Goal: Task Accomplishment & Management: Manage account settings

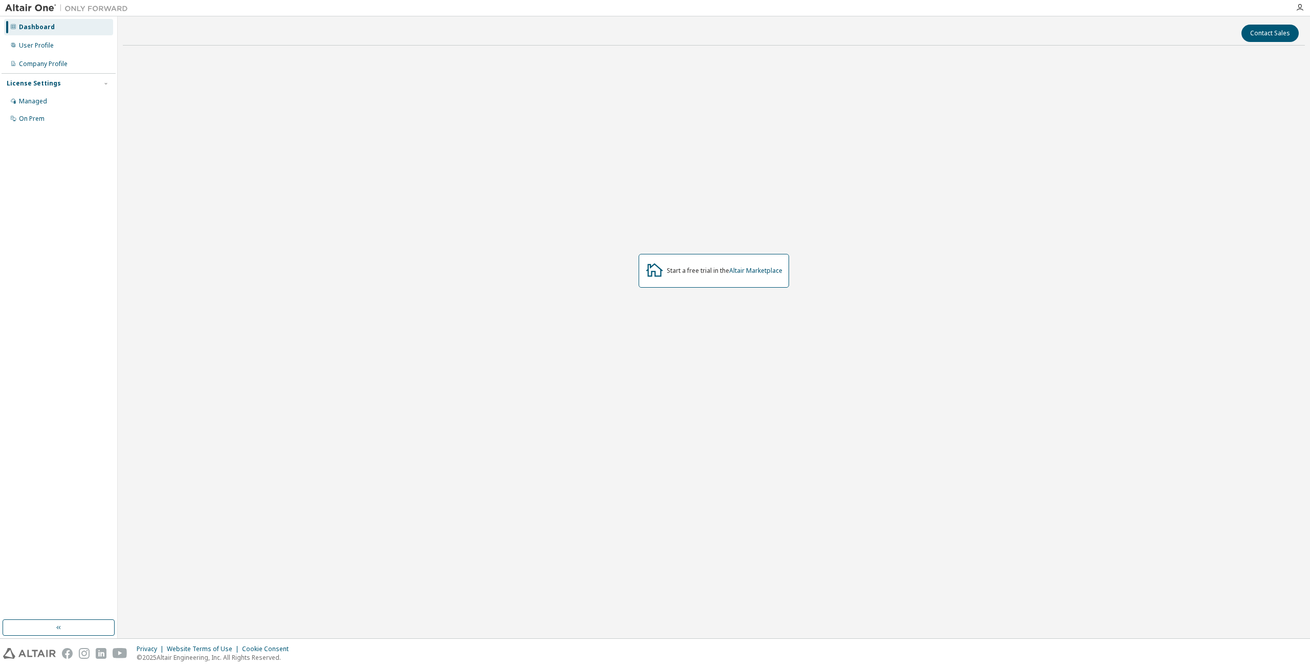
click at [607, 167] on div "Start a free trial in the Altair Marketplace" at bounding box center [714, 271] width 1182 height 434
click at [60, 54] on div "Dashboard User Profile Company Profile License Settings Managed On Prem" at bounding box center [59, 73] width 114 height 110
click at [59, 51] on div "User Profile" at bounding box center [58, 45] width 109 height 16
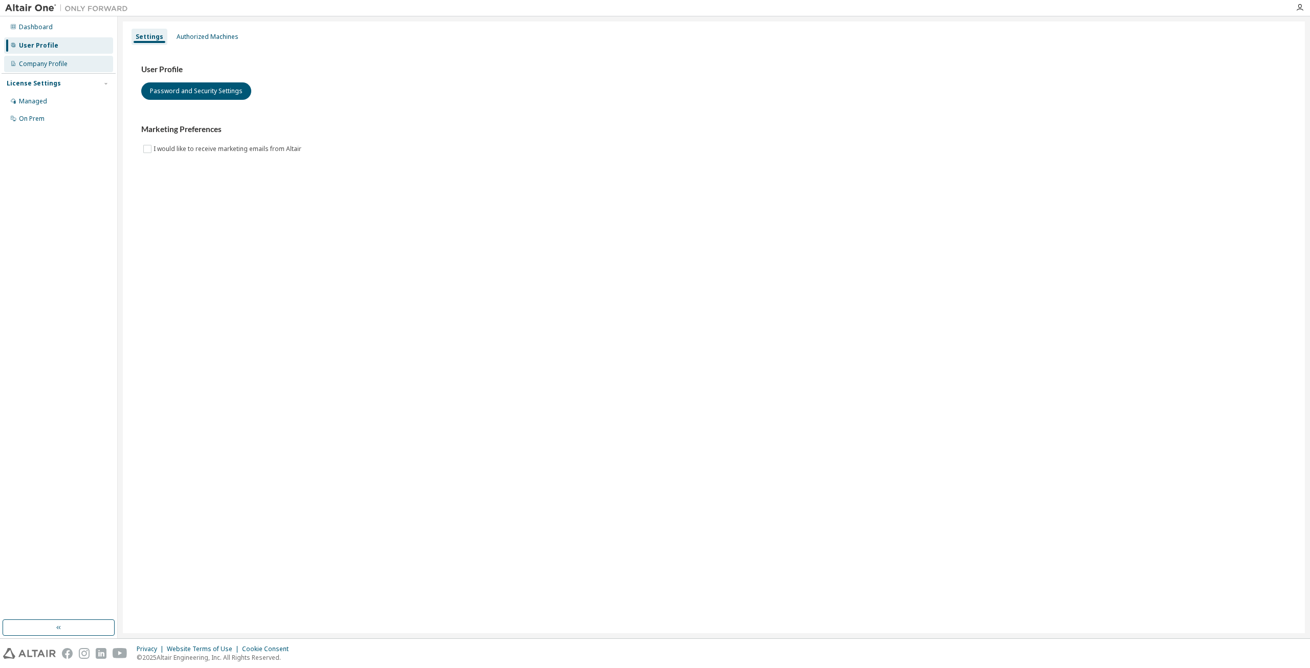
click at [60, 59] on div "Company Profile" at bounding box center [58, 64] width 109 height 16
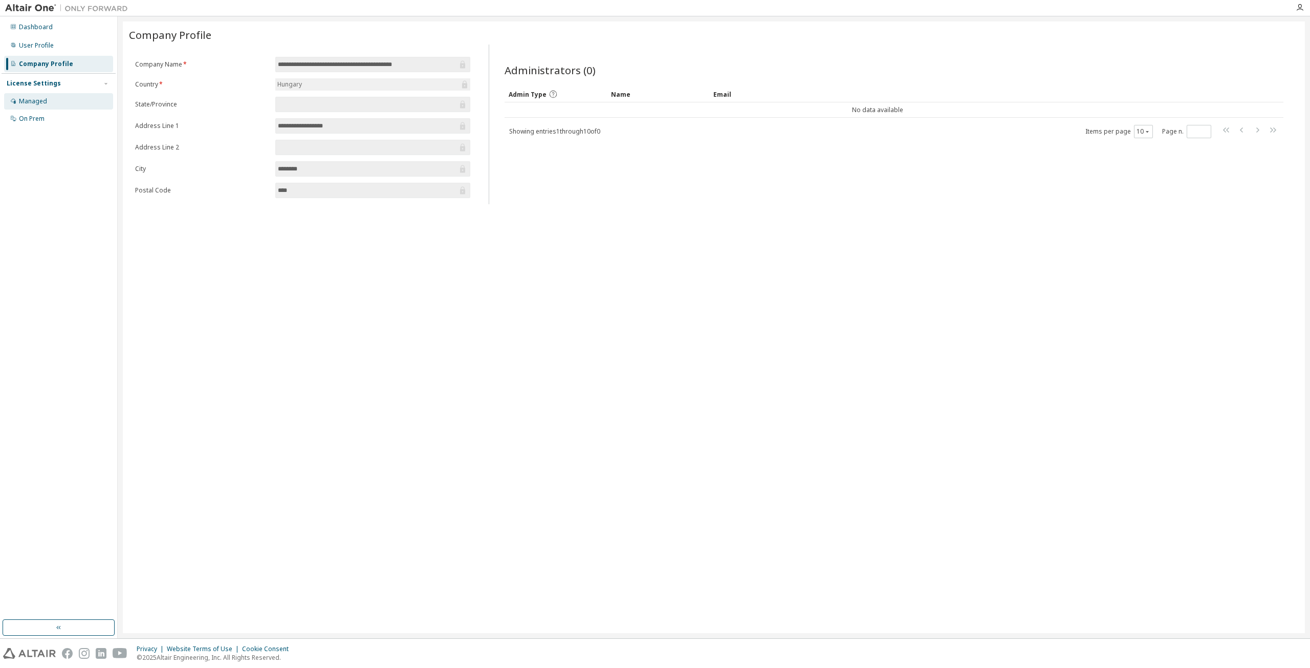
click at [72, 101] on div "Managed" at bounding box center [58, 101] width 109 height 16
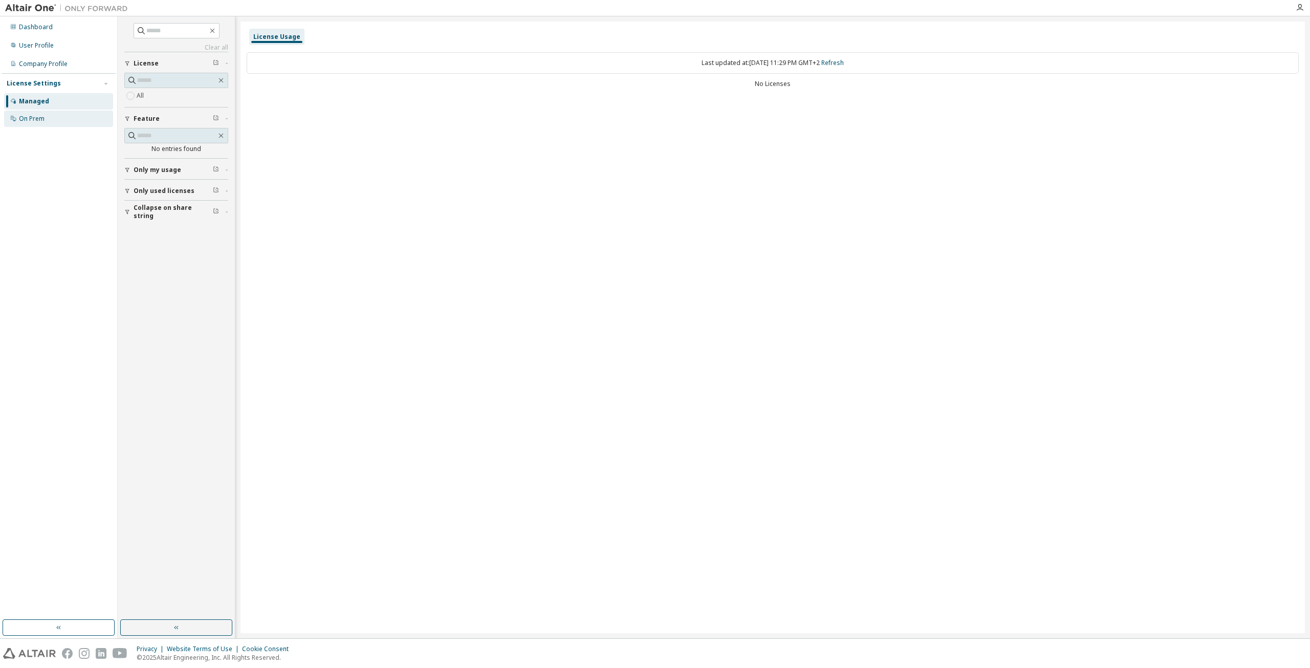
click at [80, 120] on div "On Prem" at bounding box center [58, 119] width 109 height 16
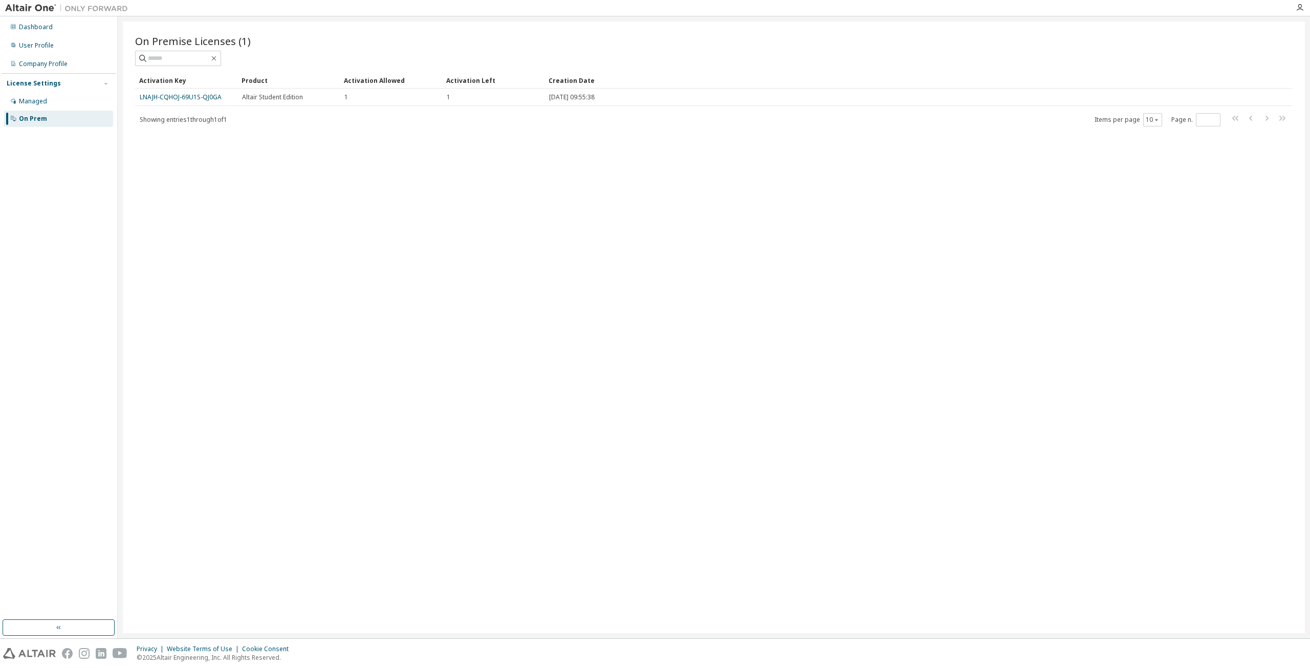
drag, startPoint x: 204, startPoint y: 167, endPoint x: 200, endPoint y: 127, distance: 39.7
click at [204, 160] on div "On Premise Licenses (1) Clear Load Save Save As Field Operator Value Select fil…" at bounding box center [714, 327] width 1182 height 612
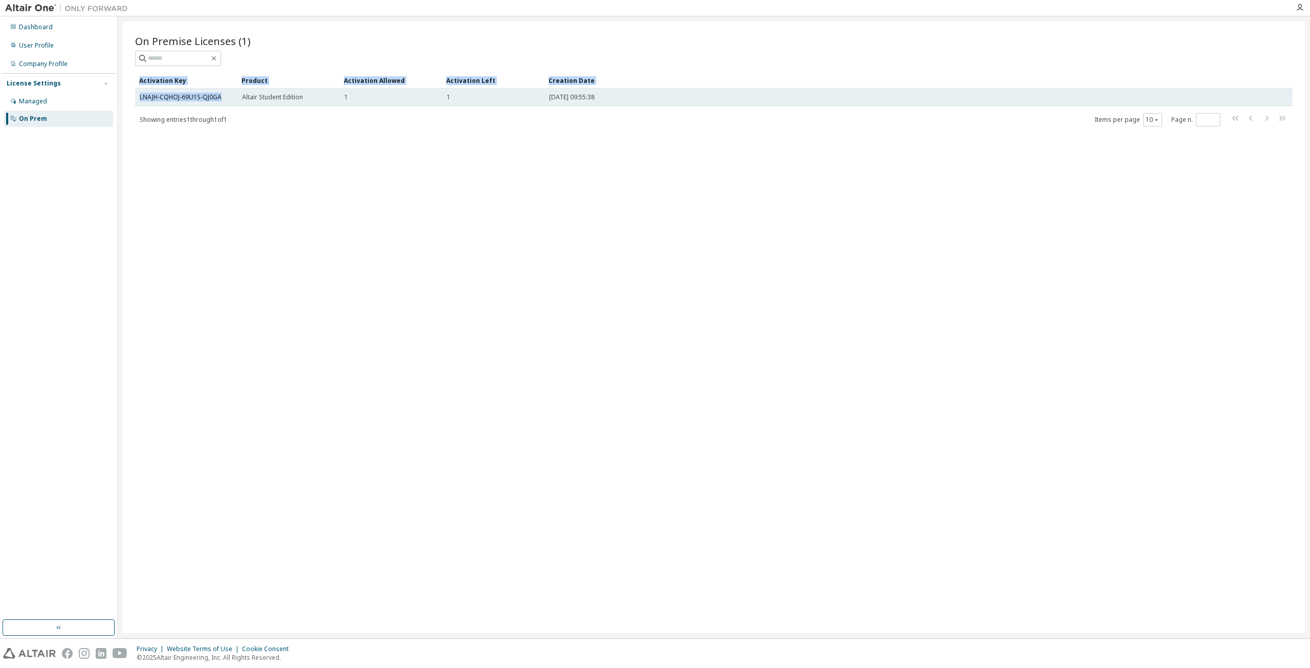
drag, startPoint x: 219, startPoint y: 99, endPoint x: 232, endPoint y: 100, distance: 13.9
click at [232, 100] on div "On Premise Licenses (1) Clear Load Save Save As Field Operator Value Select fil…" at bounding box center [714, 327] width 1182 height 612
click at [206, 97] on link "LNAJH-CQHOJ-69U1S-QJ0GA" at bounding box center [181, 97] width 82 height 9
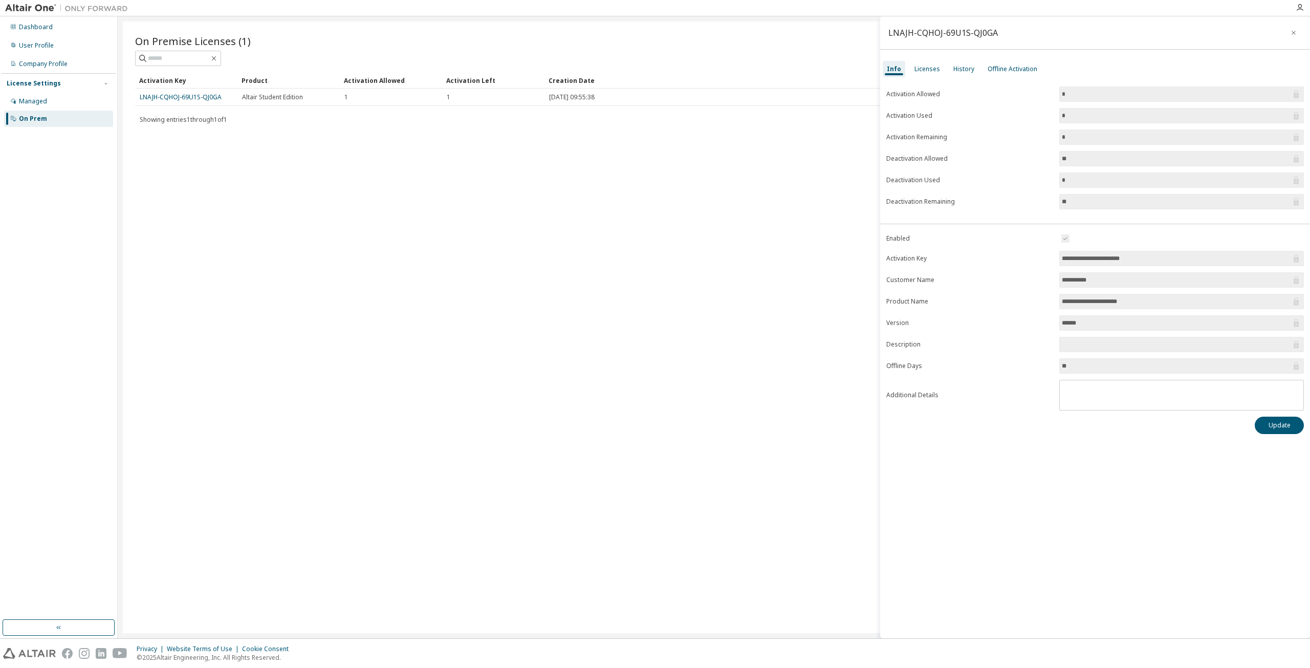
drag, startPoint x: 1141, startPoint y: 259, endPoint x: 1030, endPoint y: 253, distance: 111.2
click at [1030, 253] on form "**********" at bounding box center [1096, 321] width 418 height 178
click at [249, 147] on div "On Premise Licenses (1) Clear Load Save Save As Field Operator Value Select fil…" at bounding box center [714, 327] width 1182 height 612
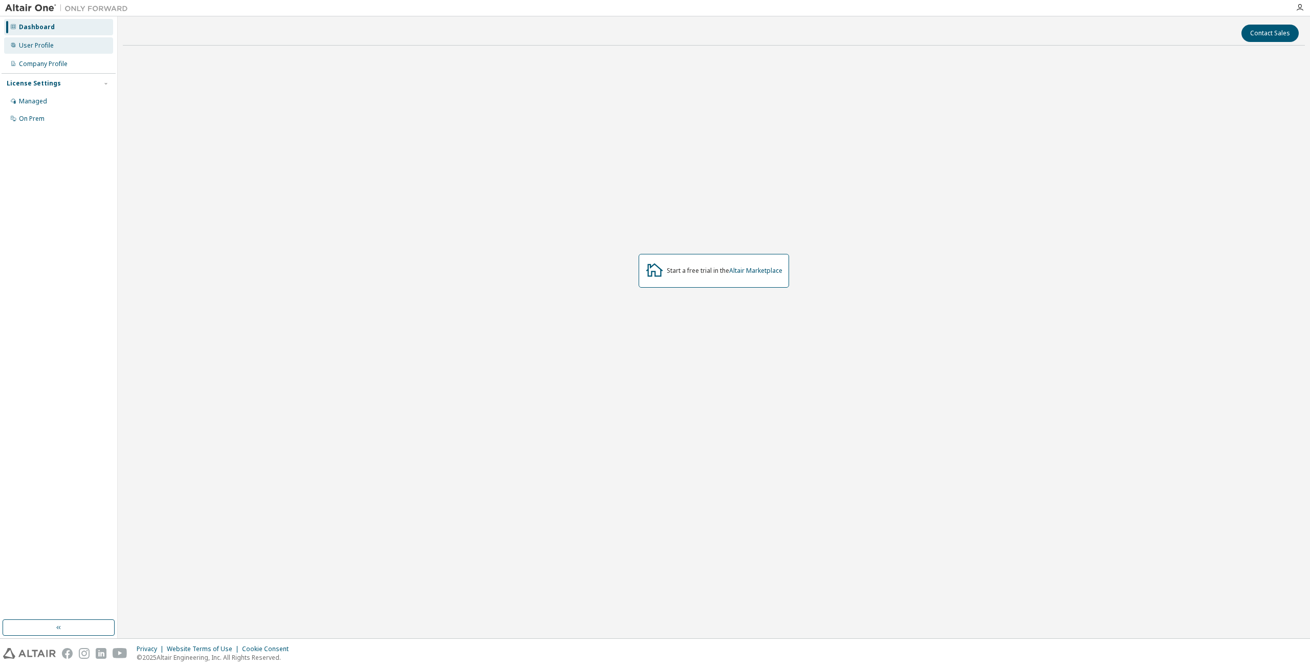
click at [66, 47] on div "User Profile" at bounding box center [58, 45] width 109 height 16
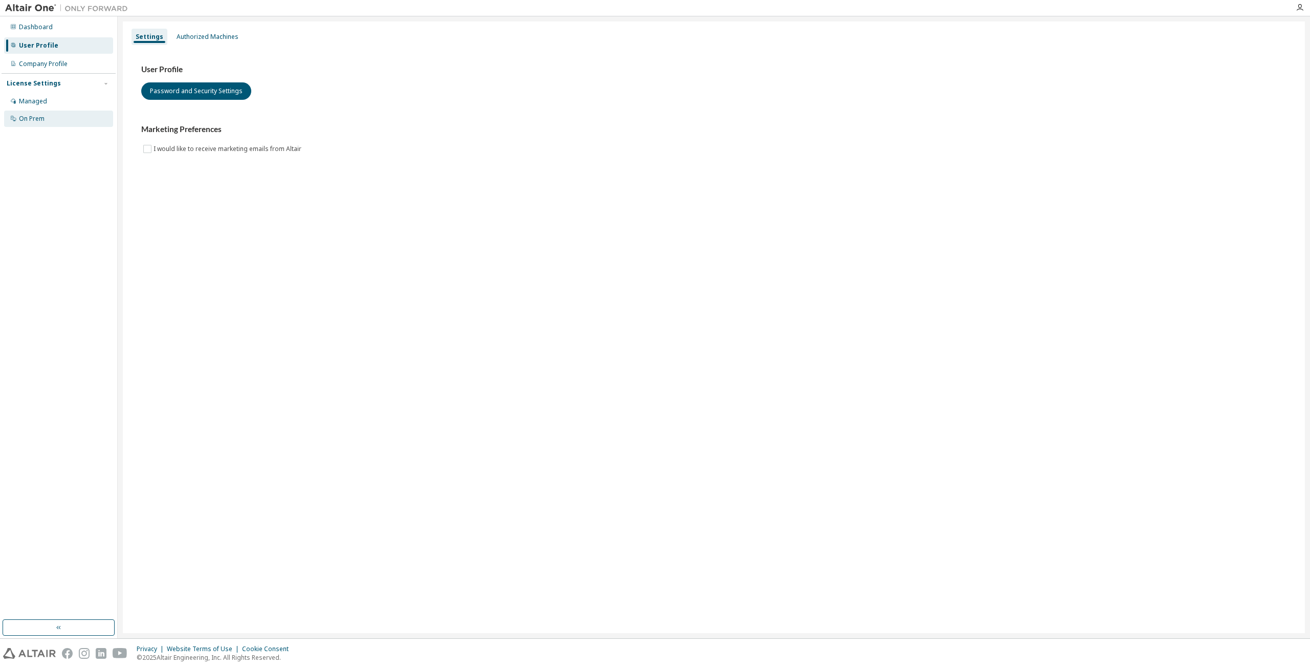
click at [68, 120] on div "On Prem" at bounding box center [58, 119] width 109 height 16
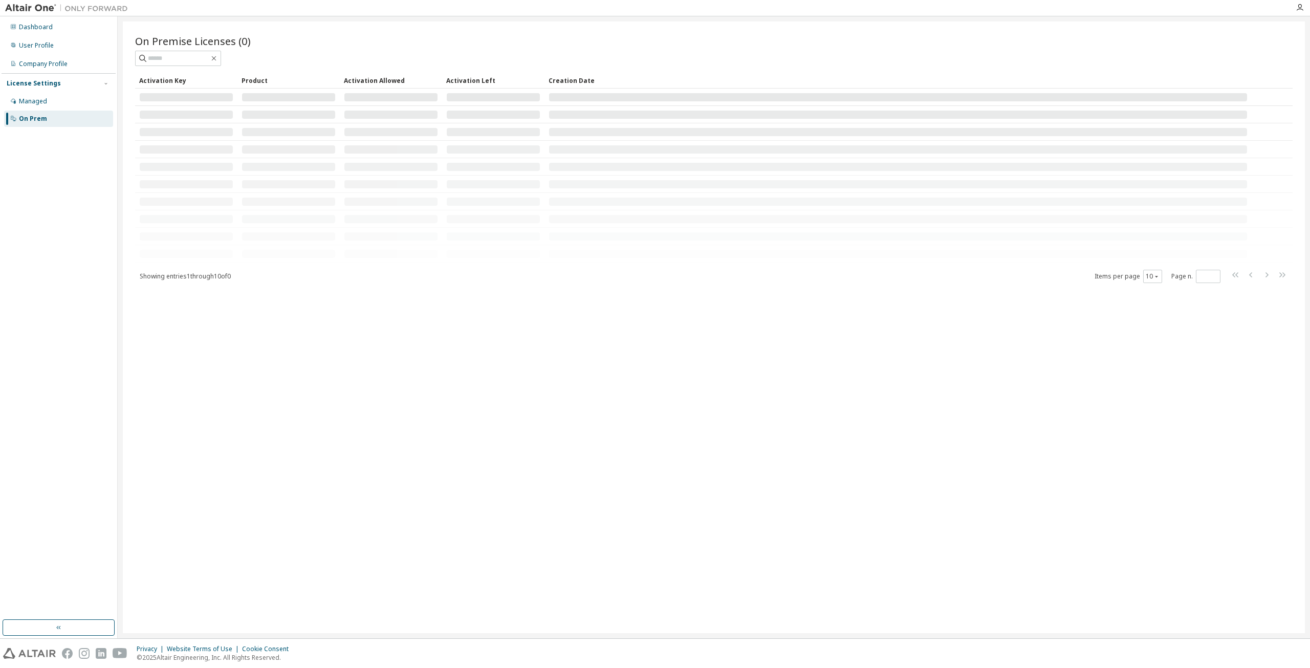
click at [76, 55] on div "Dashboard User Profile Company Profile License Settings Managed On Prem" at bounding box center [59, 73] width 114 height 110
click at [78, 68] on div "Company Profile" at bounding box center [58, 64] width 109 height 16
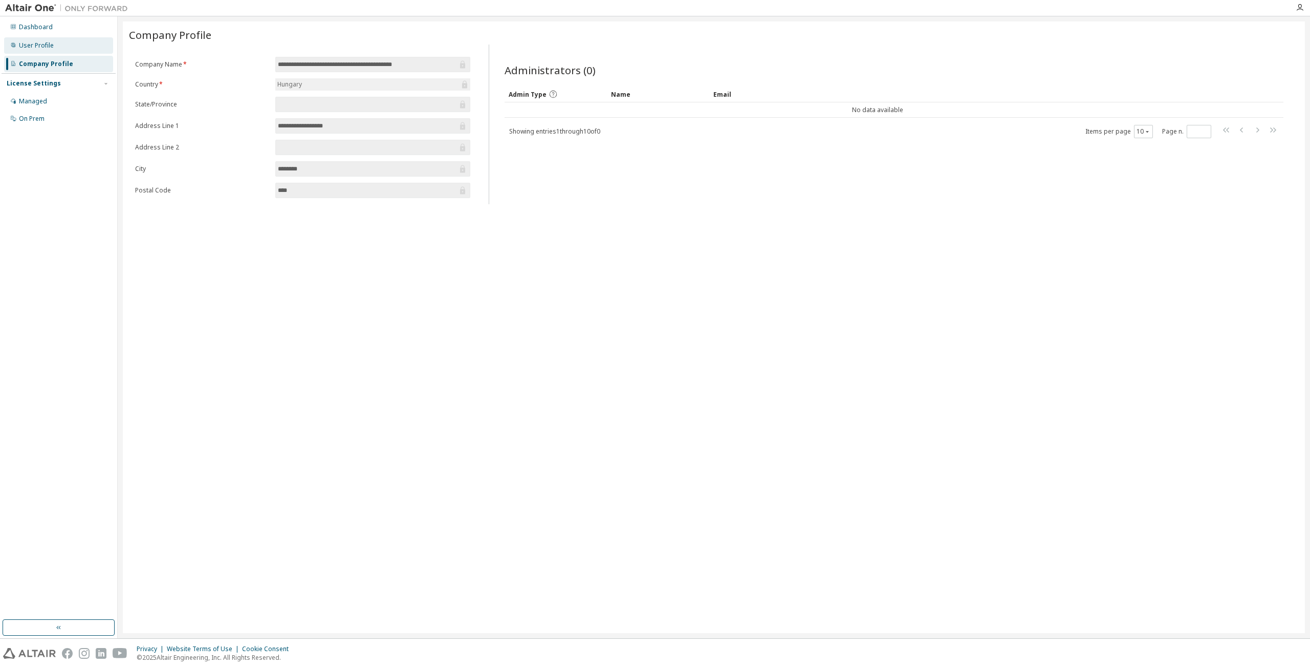
click at [83, 49] on div "User Profile" at bounding box center [58, 45] width 109 height 16
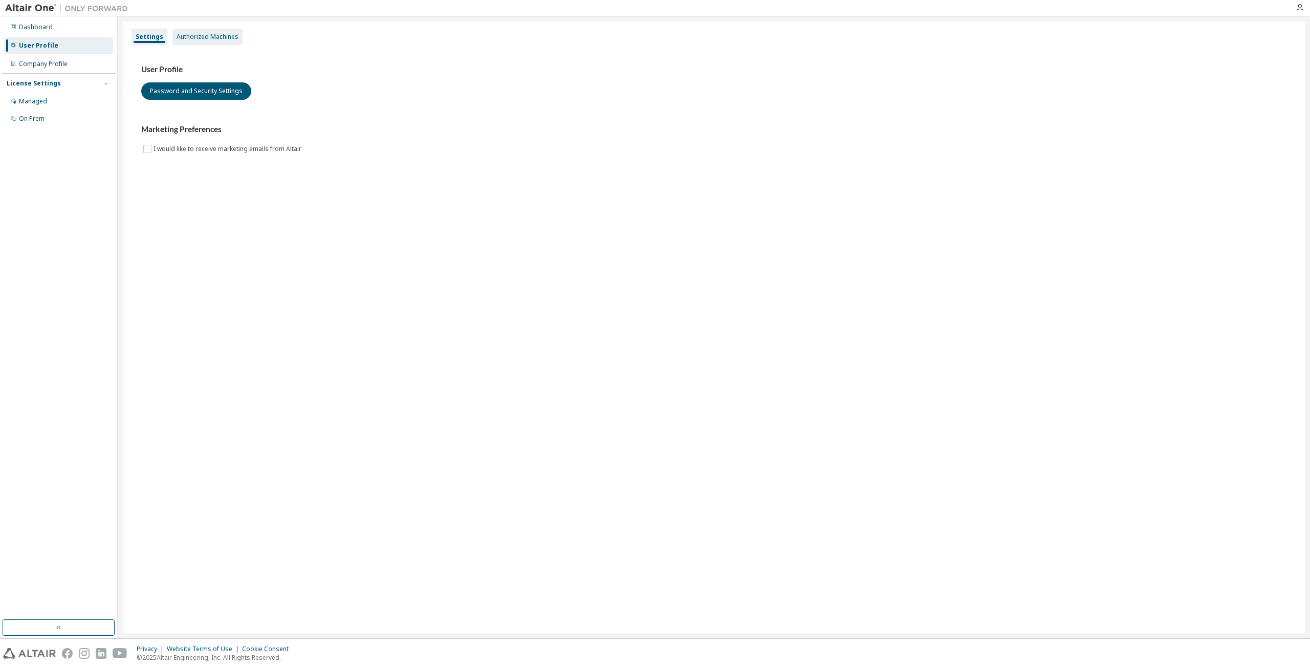
click at [199, 41] on div "Authorized Machines" at bounding box center [208, 37] width 70 height 16
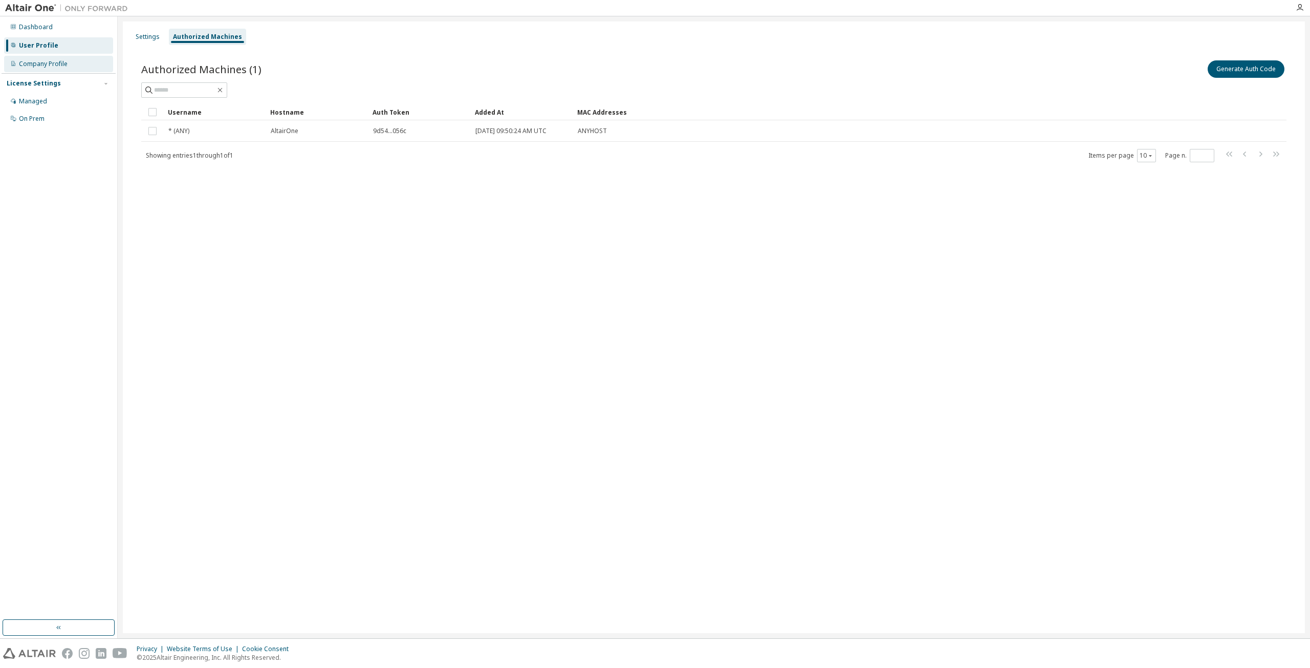
click at [60, 70] on div "Company Profile" at bounding box center [58, 64] width 109 height 16
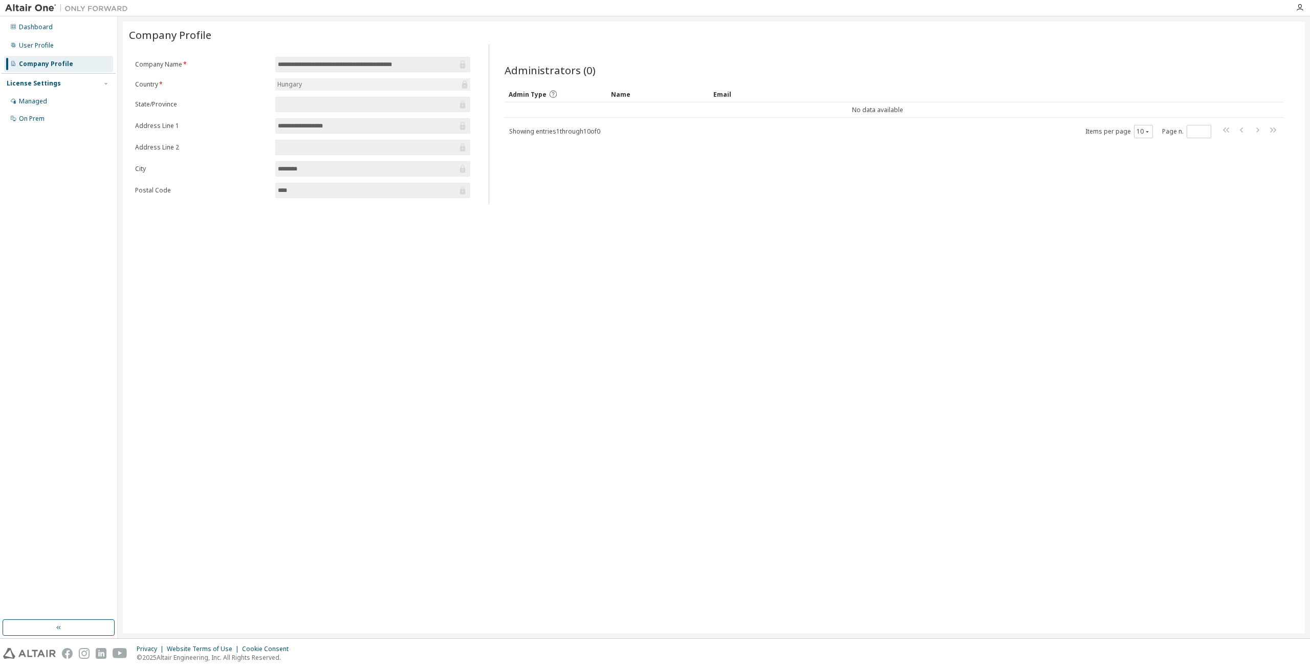
click at [69, 35] on div "Dashboard User Profile Company Profile License Settings Managed On Prem" at bounding box center [59, 73] width 114 height 110
click at [71, 32] on div "Dashboard" at bounding box center [58, 27] width 109 height 16
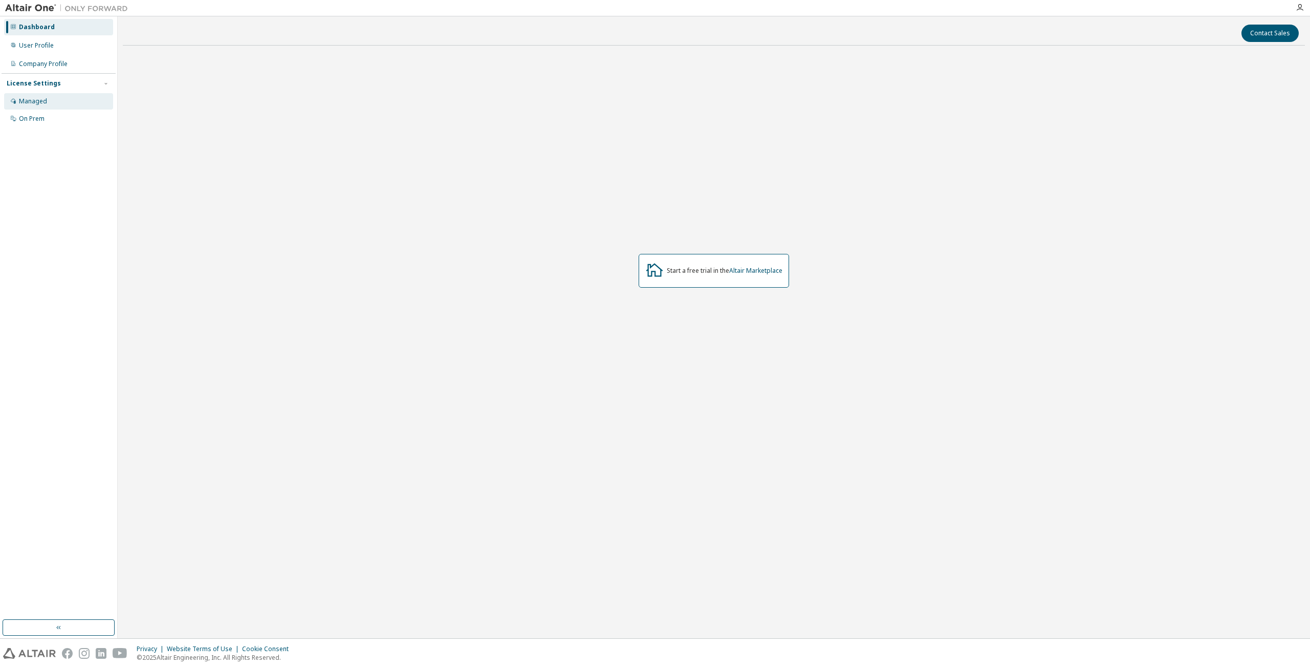
click at [53, 102] on div "Managed" at bounding box center [58, 101] width 109 height 16
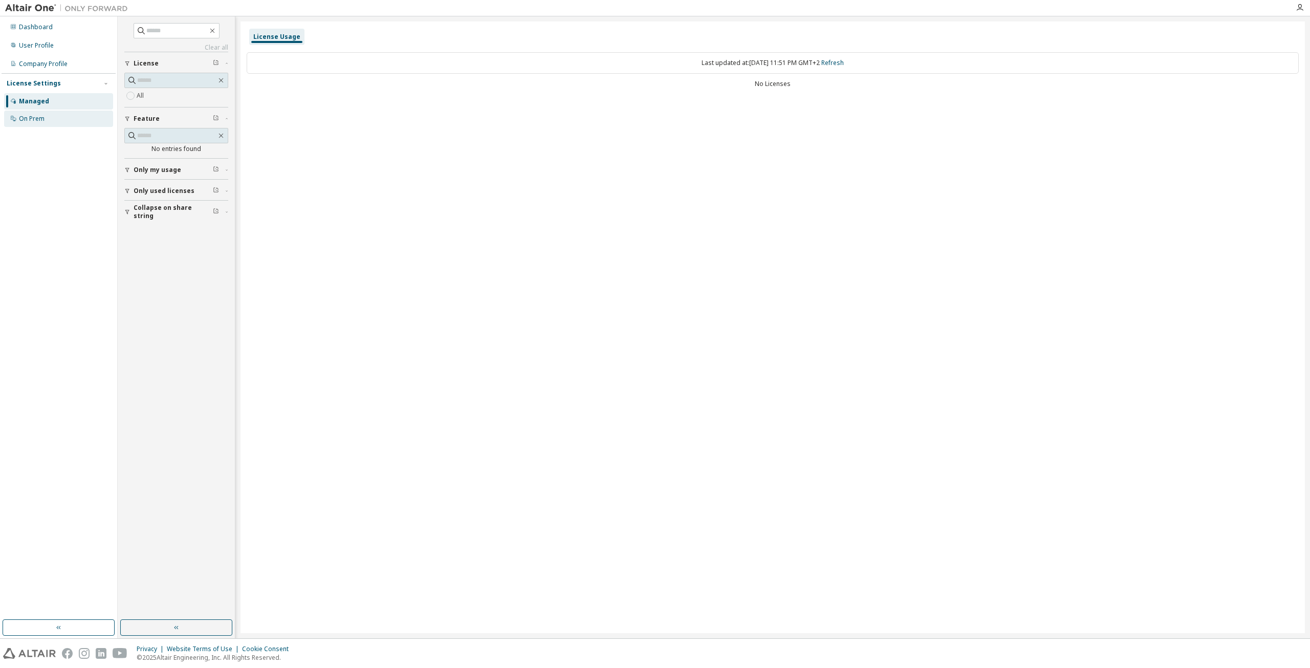
click at [64, 112] on div "On Prem" at bounding box center [58, 119] width 109 height 16
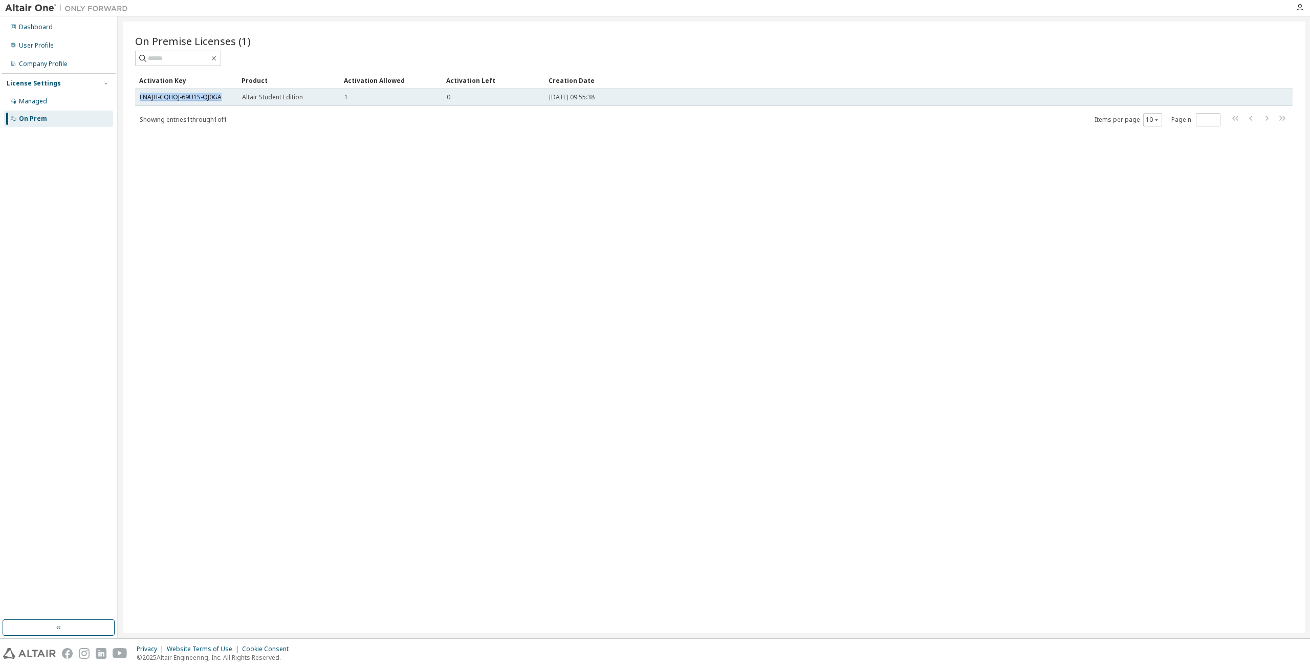
drag, startPoint x: 230, startPoint y: 96, endPoint x: 140, endPoint y: 94, distance: 90.6
click at [140, 94] on div "LNAJH-CQHOJ-69U1S-QJ0GA" at bounding box center [186, 97] width 93 height 8
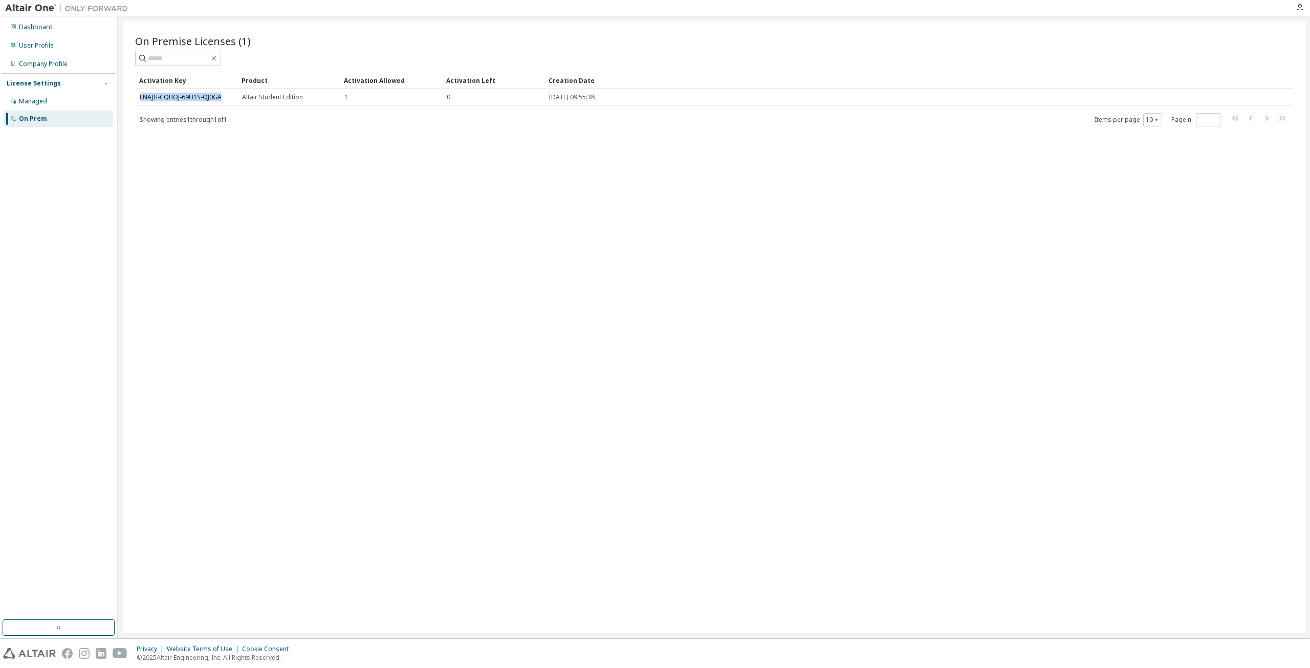
copy link "LNAJH-CQHOJ-69U1S-QJ0GA"
